Goal: Information Seeking & Learning: Learn about a topic

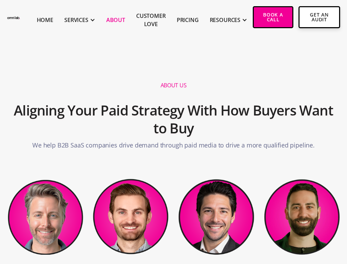
click at [179, 20] on link "Pricing" at bounding box center [188, 20] width 22 height 8
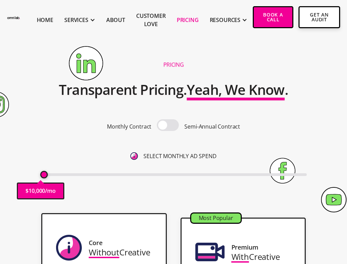
click at [142, 20] on link "Customer Love" at bounding box center [151, 20] width 30 height 17
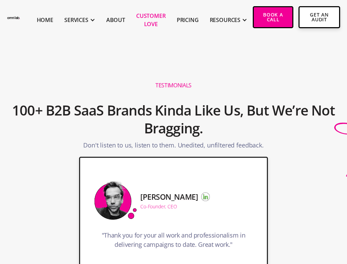
scroll to position [2804, 0]
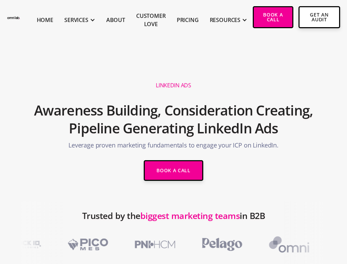
scroll to position [1629, 0]
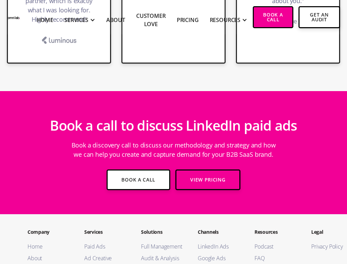
click at [163, 243] on link "Full Management" at bounding box center [162, 247] width 43 height 8
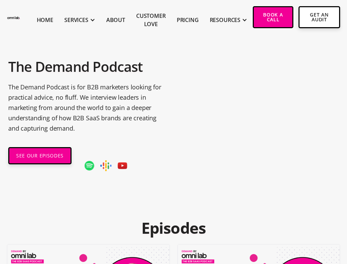
scroll to position [269, 0]
